Goal: Navigation & Orientation: Find specific page/section

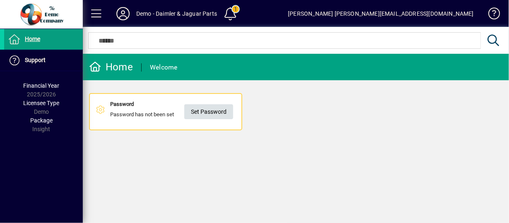
click at [215, 112] on span "Set Password" at bounding box center [209, 112] width 36 height 14
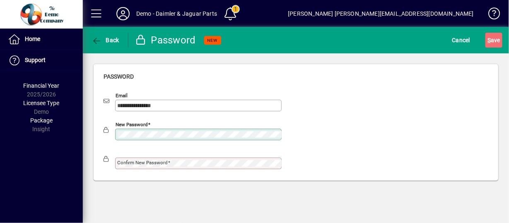
click at [125, 162] on mat-label "Confirm new password" at bounding box center [142, 163] width 51 height 6
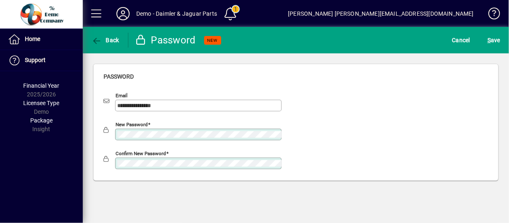
click at [485, 33] on button "S ave" at bounding box center [493, 40] width 17 height 15
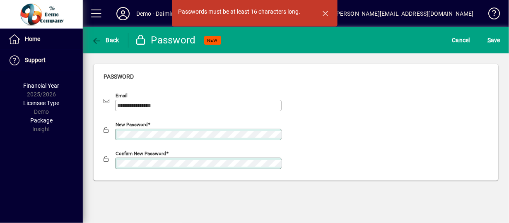
click at [485, 33] on button "S ave" at bounding box center [493, 40] width 17 height 15
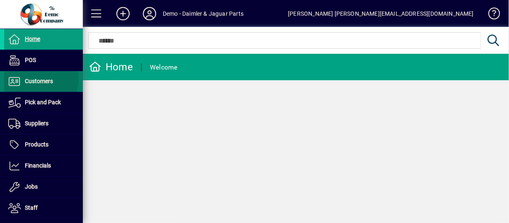
click at [38, 79] on span "Customers" at bounding box center [39, 81] width 28 height 7
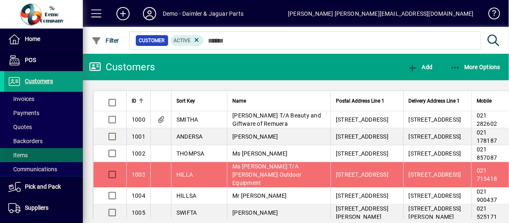
click at [32, 151] on span at bounding box center [43, 155] width 79 height 20
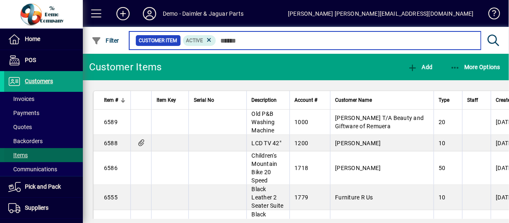
scroll to position [97, 0]
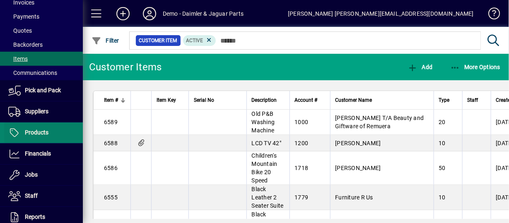
click at [37, 135] on span "Products" at bounding box center [26, 133] width 44 height 10
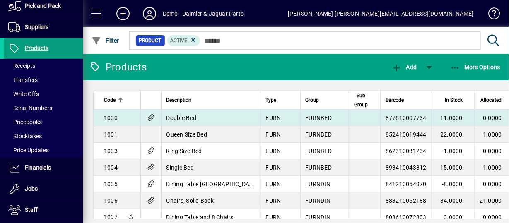
click at [230, 121] on td "Double Bed" at bounding box center [210, 118] width 99 height 17
click at [230, 121] on div "Products Add More Options Code Description Type Group Sub Group Barcode In Stoc…" at bounding box center [296, 138] width 426 height 169
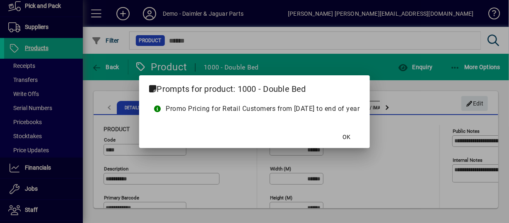
type input "**********"
type input "****"
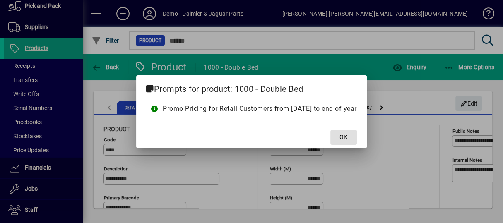
click at [357, 138] on span at bounding box center [344, 138] width 27 height 20
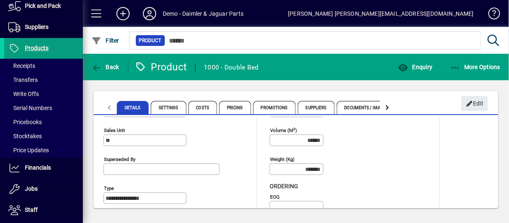
scroll to position [193, 0]
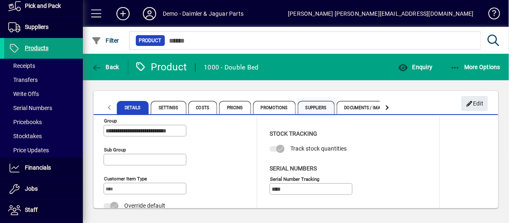
click at [303, 106] on span "Suppliers" at bounding box center [316, 107] width 37 height 13
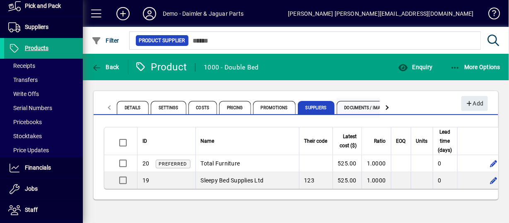
click at [372, 104] on span "Documents / Images" at bounding box center [367, 107] width 60 height 13
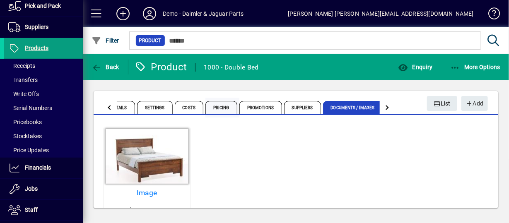
click at [225, 105] on span "Pricing" at bounding box center [221, 107] width 32 height 13
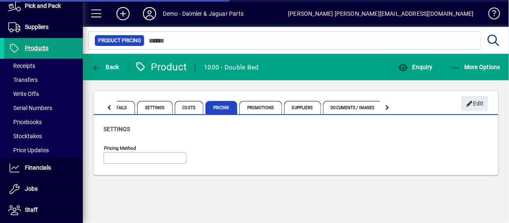
type input "**********"
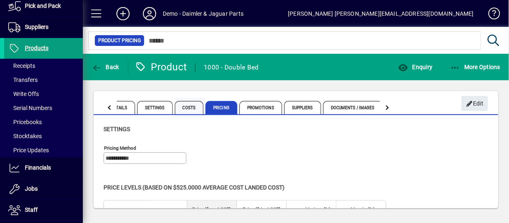
click at [195, 110] on span "Costs" at bounding box center [189, 107] width 29 height 13
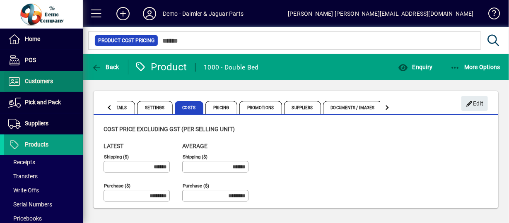
click at [38, 84] on span "Customers" at bounding box center [39, 81] width 28 height 7
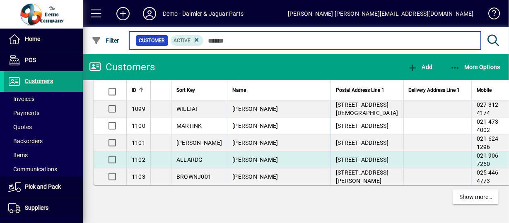
scroll to position [2138, 0]
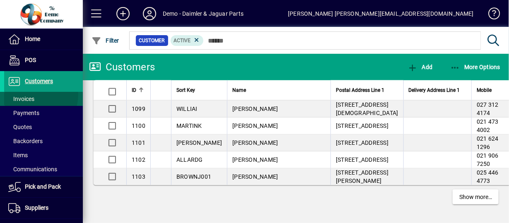
click at [29, 95] on span "Invoices" at bounding box center [19, 99] width 30 height 9
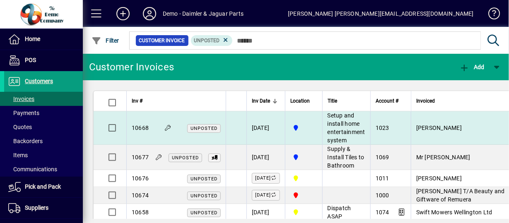
click at [140, 126] on span "10668" at bounding box center [140, 128] width 17 height 7
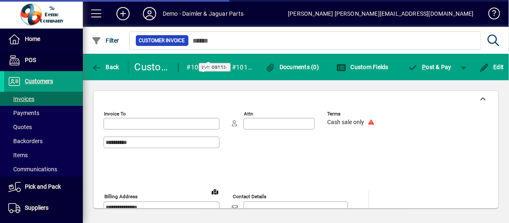
type input "**********"
type input "********"
type input "**********"
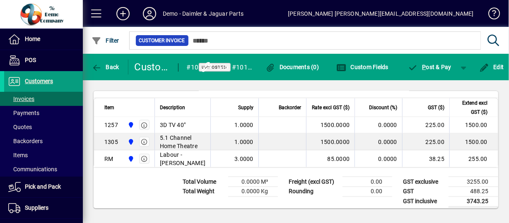
scroll to position [506, 0]
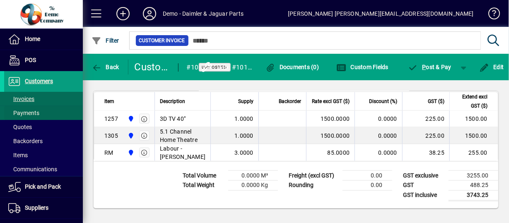
click at [25, 111] on span "Payments" at bounding box center [23, 113] width 31 height 7
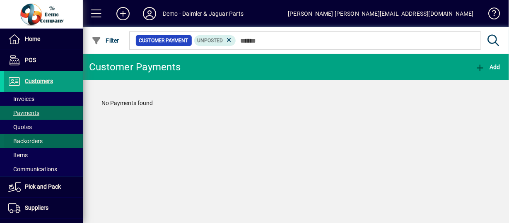
click at [35, 140] on span "Backorders" at bounding box center [25, 141] width 34 height 7
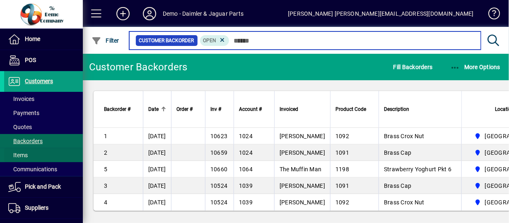
scroll to position [97, 0]
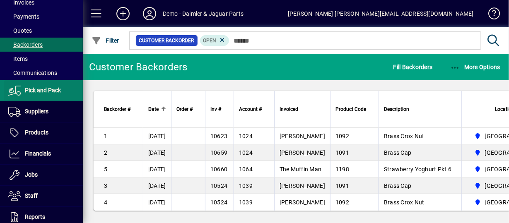
click at [39, 88] on span "Pick and Pack" at bounding box center [43, 90] width 36 height 7
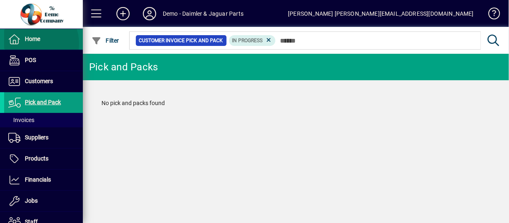
click at [34, 43] on span "Home" at bounding box center [22, 39] width 36 height 10
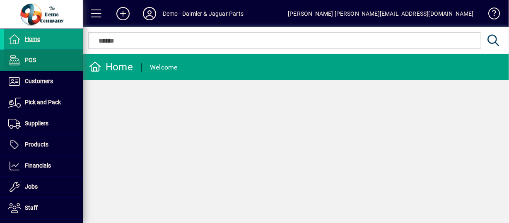
click at [54, 57] on span at bounding box center [43, 61] width 79 height 20
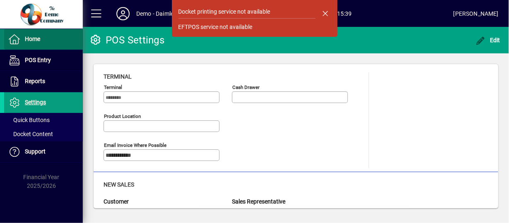
click at [40, 32] on span at bounding box center [43, 39] width 79 height 20
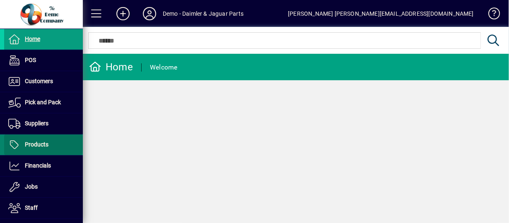
click at [43, 142] on span "Products" at bounding box center [37, 144] width 24 height 7
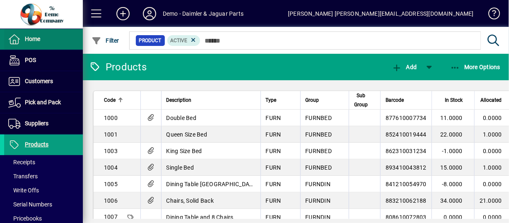
click at [39, 36] on span "Home" at bounding box center [32, 39] width 15 height 7
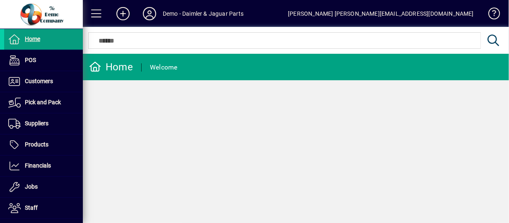
click at [240, 109] on div "Home Welcome" at bounding box center [296, 138] width 426 height 169
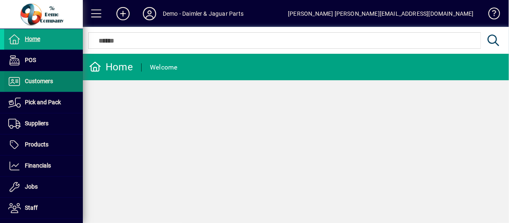
scroll to position [120, 0]
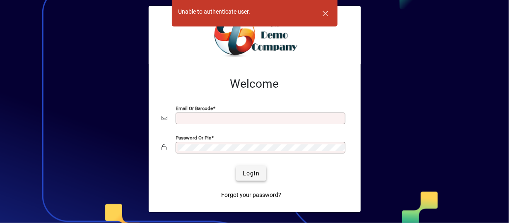
type input "**********"
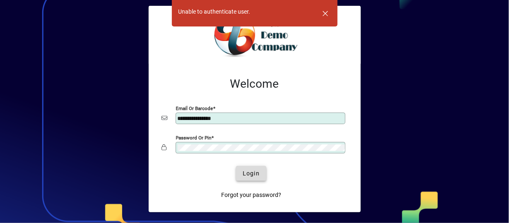
click at [248, 177] on span "Login" at bounding box center [251, 173] width 17 height 9
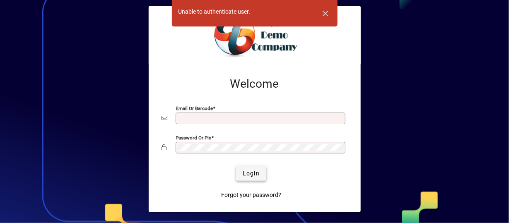
type input "**********"
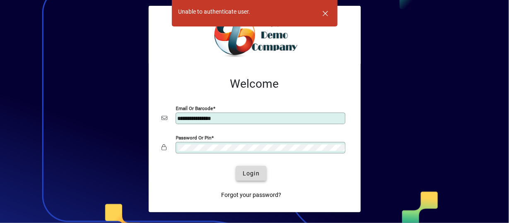
click at [256, 171] on span "Login" at bounding box center [251, 173] width 17 height 9
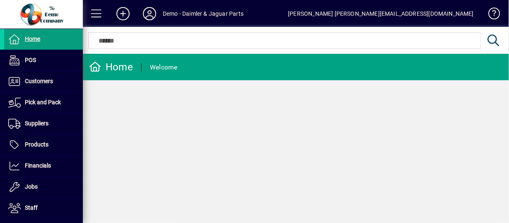
click at [487, 155] on div "Home Welcome" at bounding box center [296, 138] width 426 height 169
